Goal: Information Seeking & Learning: Find specific fact

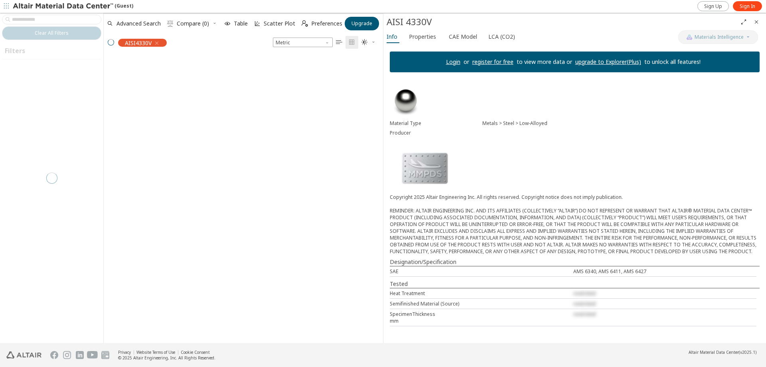
scroll to position [286, 273]
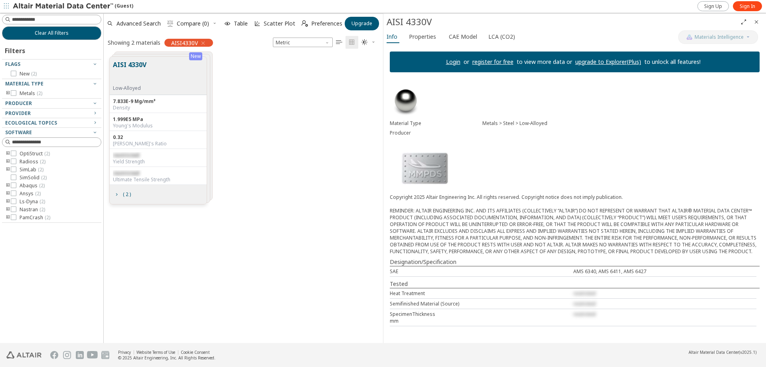
click at [120, 156] on span "restricted" at bounding box center [126, 155] width 26 height 7
drag, startPoint x: 137, startPoint y: 155, endPoint x: 114, endPoint y: 150, distance: 23.6
click at [114, 150] on div "restricted Yield Strength" at bounding box center [158, 158] width 97 height 18
click at [124, 153] on span "restricted" at bounding box center [126, 155] width 26 height 7
click at [284, 183] on div "New AISI 4330V Low-Alloyed 7.833E-9 Mg/mm³ Density 1.999E5 MPa Young's Modulus …" at bounding box center [243, 130] width 279 height 159
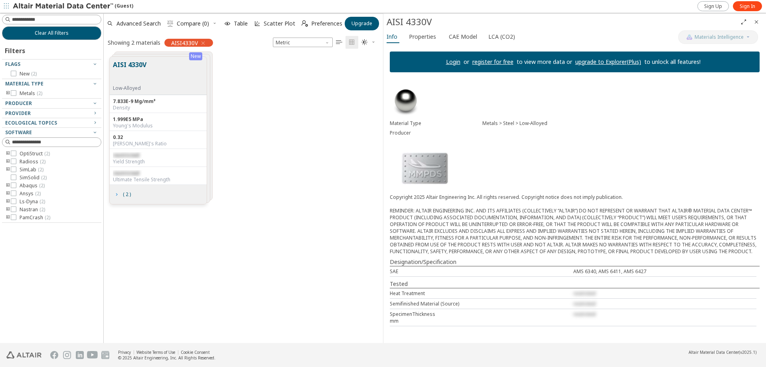
click at [121, 194] on span "( 2 )" at bounding box center [126, 194] width 11 height 5
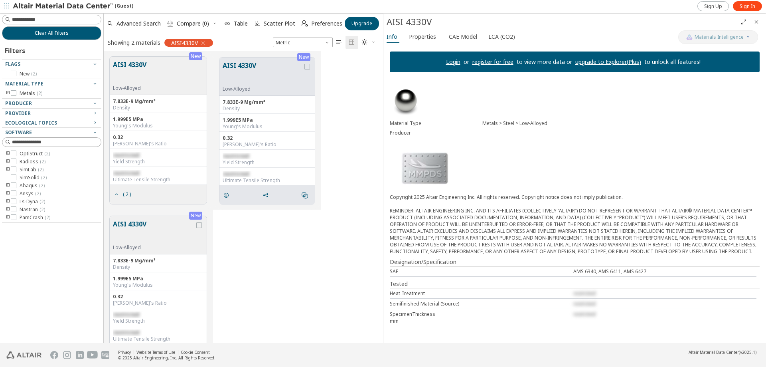
click at [239, 156] on span "restricted" at bounding box center [236, 155] width 26 height 7
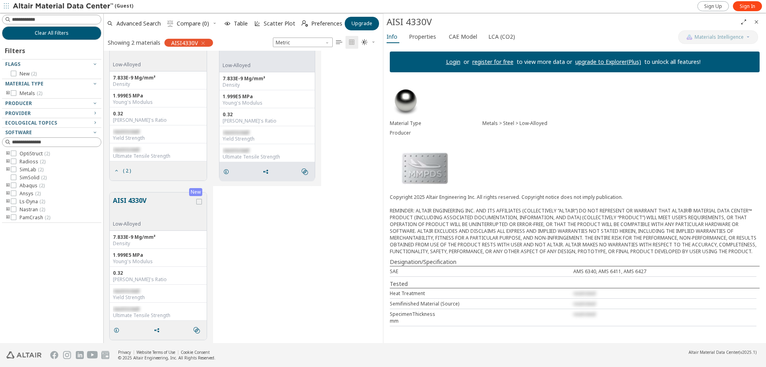
scroll to position [26, 0]
drag, startPoint x: 135, startPoint y: 287, endPoint x: 127, endPoint y: 287, distance: 7.6
click at [129, 287] on span "restricted" at bounding box center [126, 287] width 26 height 7
click at [127, 287] on span "restricted" at bounding box center [126, 287] width 26 height 7
drag, startPoint x: 113, startPoint y: 288, endPoint x: 137, endPoint y: 288, distance: 23.9
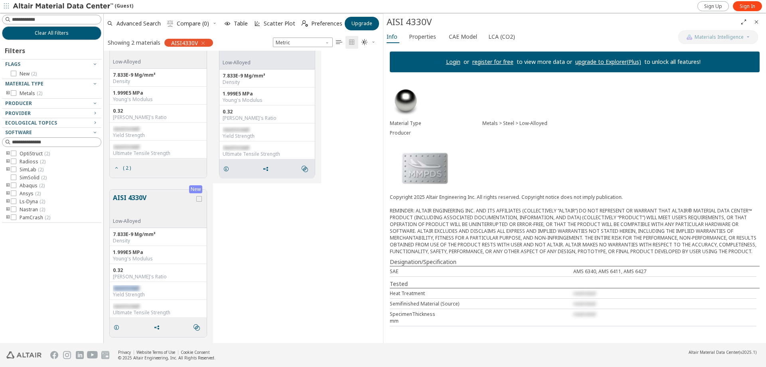
click at [137, 288] on div "restricted" at bounding box center [158, 288] width 91 height 6
copy span "restricted"
click at [310, 230] on div "New AISI 4330V Low-Alloyed 7.833E-9 Mg/mm³ Density 1.999E5 MPa Young's Modulus …" at bounding box center [243, 262] width 279 height 159
click at [125, 302] on div "restricted Ultimate Tensile Strength" at bounding box center [158, 309] width 97 height 18
drag, startPoint x: 134, startPoint y: 306, endPoint x: 124, endPoint y: 306, distance: 9.6
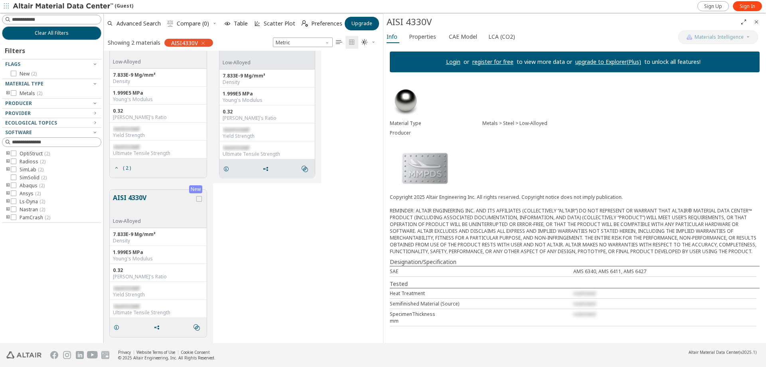
click at [124, 306] on span "restricted" at bounding box center [126, 305] width 26 height 7
